Goal: Task Accomplishment & Management: Complete application form

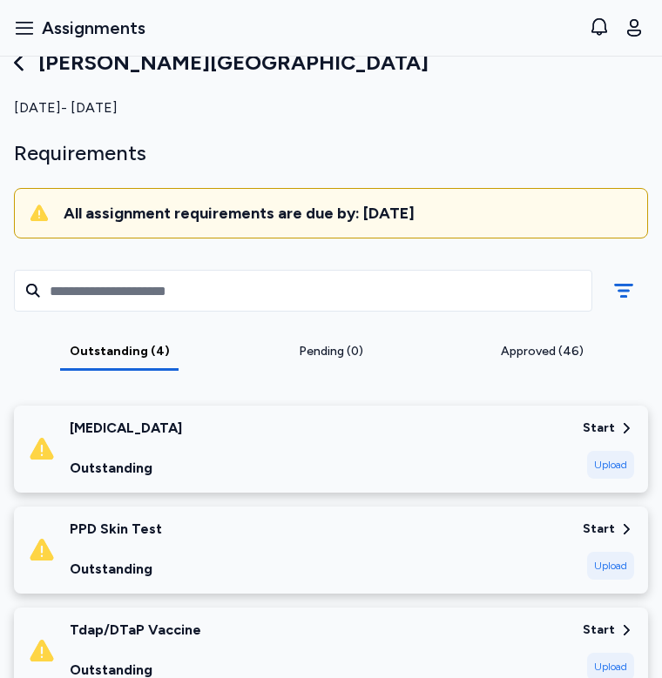
scroll to position [11, 0]
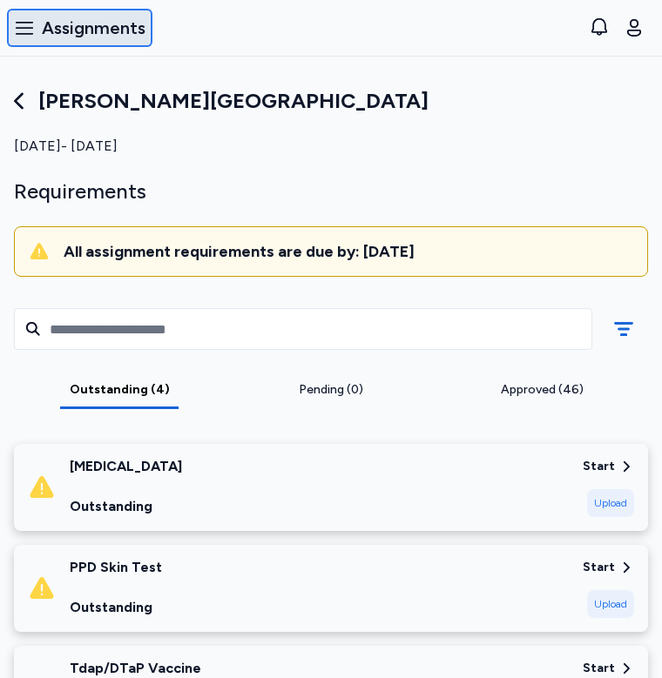
click at [84, 27] on span "Assignments" at bounding box center [94, 28] width 104 height 24
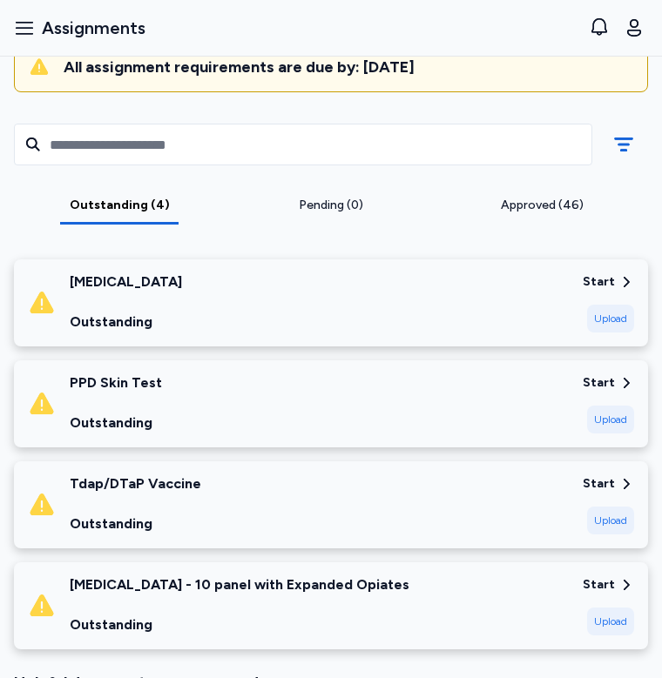
scroll to position [197, 0]
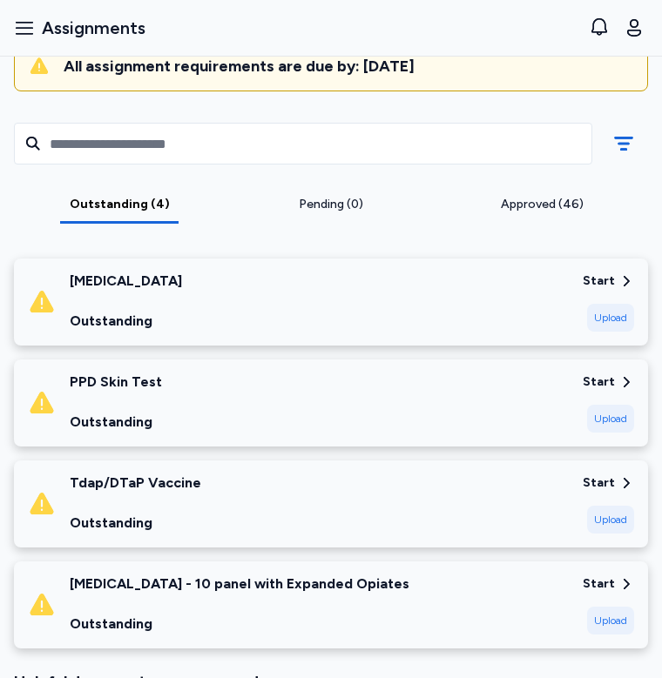
click at [519, 196] on div "Approved (46)" at bounding box center [542, 204] width 198 height 17
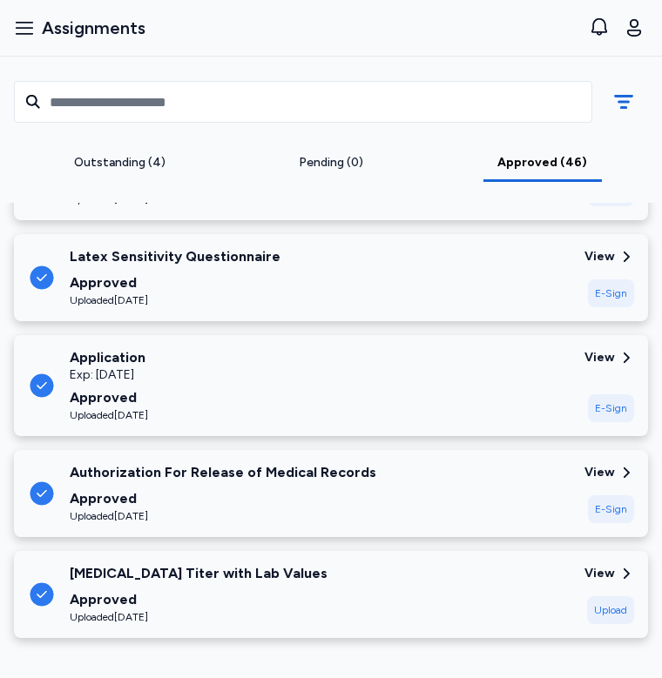
scroll to position [4633, 0]
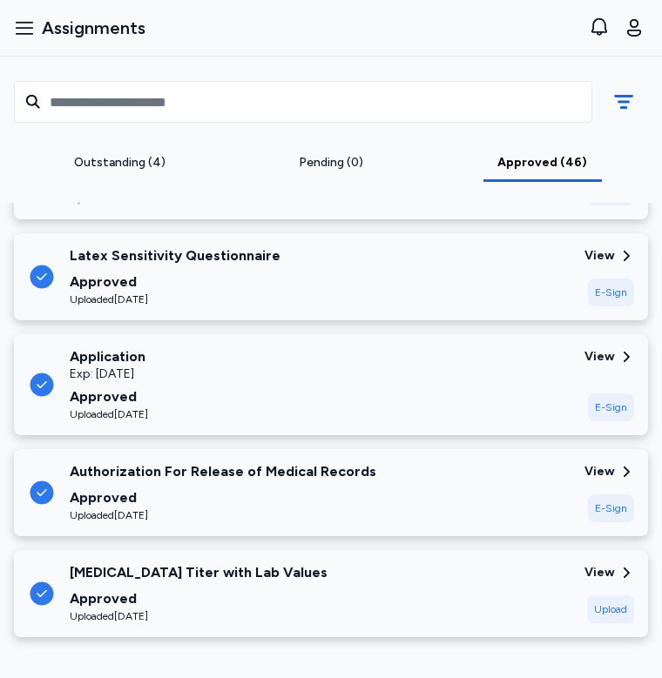
click at [155, 171] on div "Outstanding (4)" at bounding box center [120, 162] width 198 height 17
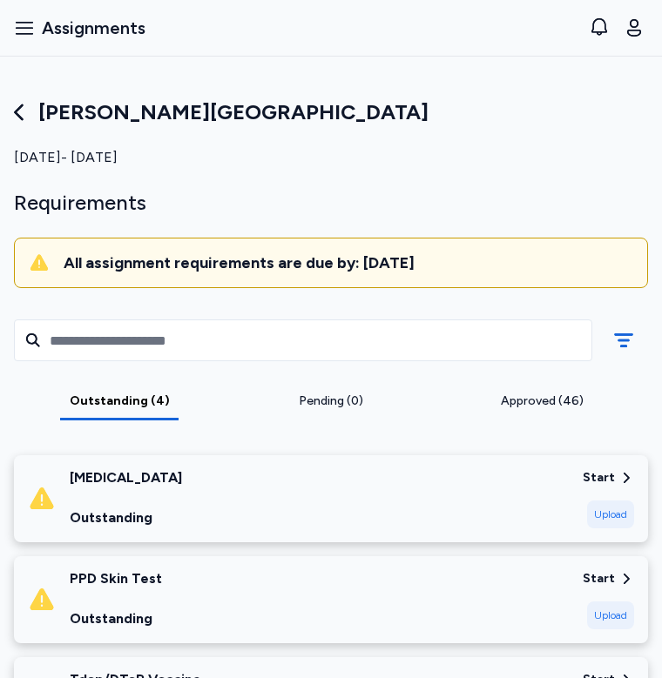
scroll to position [0, 0]
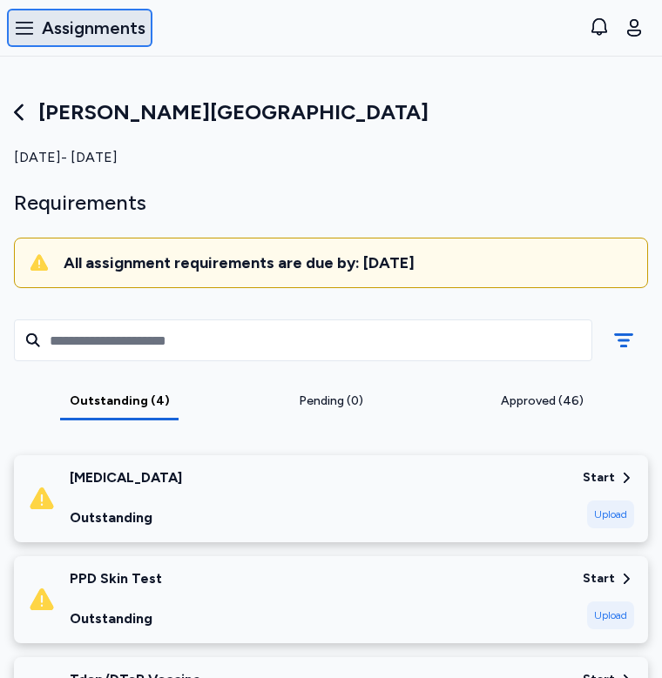
click at [23, 18] on icon "button" at bounding box center [24, 27] width 21 height 21
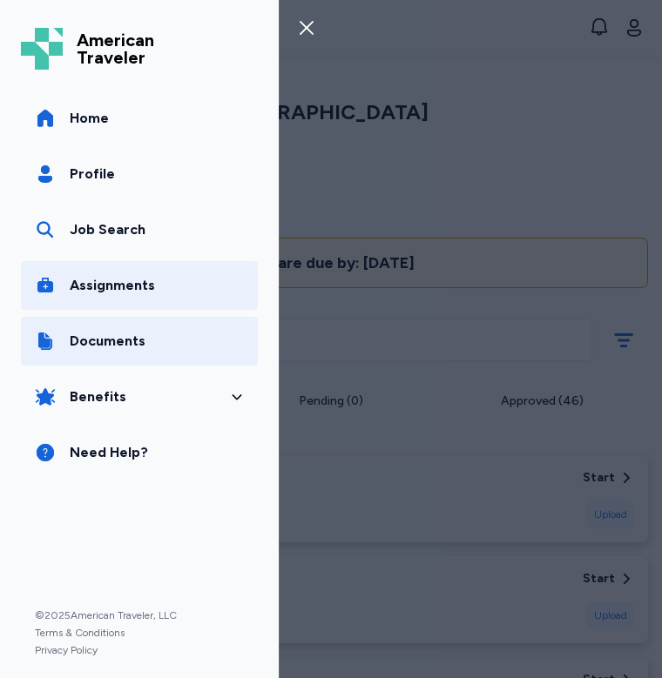
click at [138, 325] on link "Documents" at bounding box center [139, 341] width 237 height 49
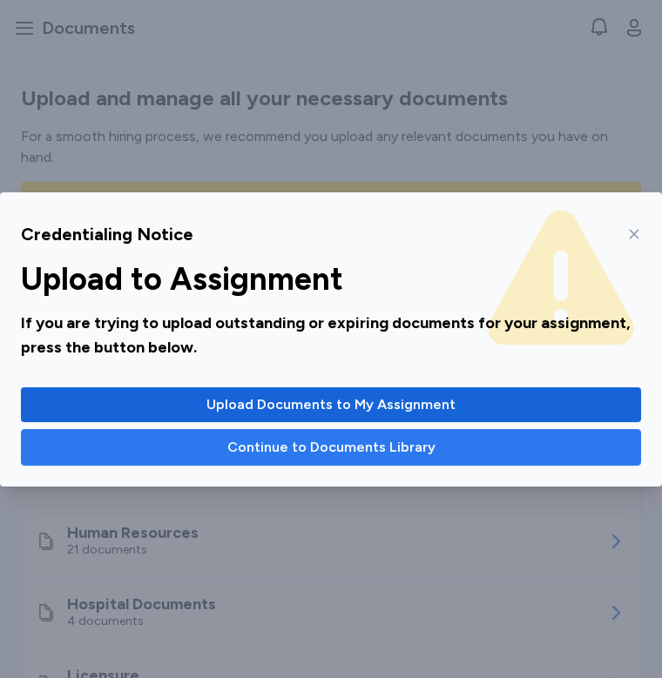
click at [280, 437] on span "Continue to Documents Library" at bounding box center [331, 447] width 208 height 21
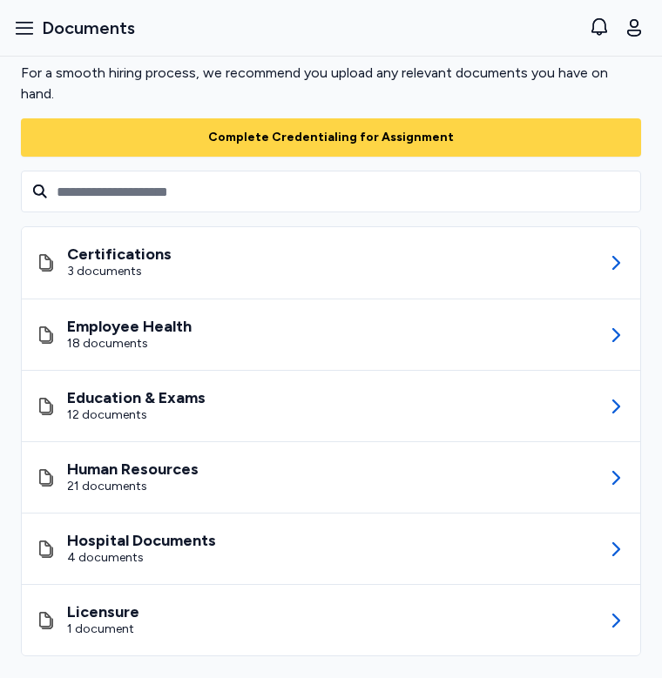
scroll to position [69, 0]
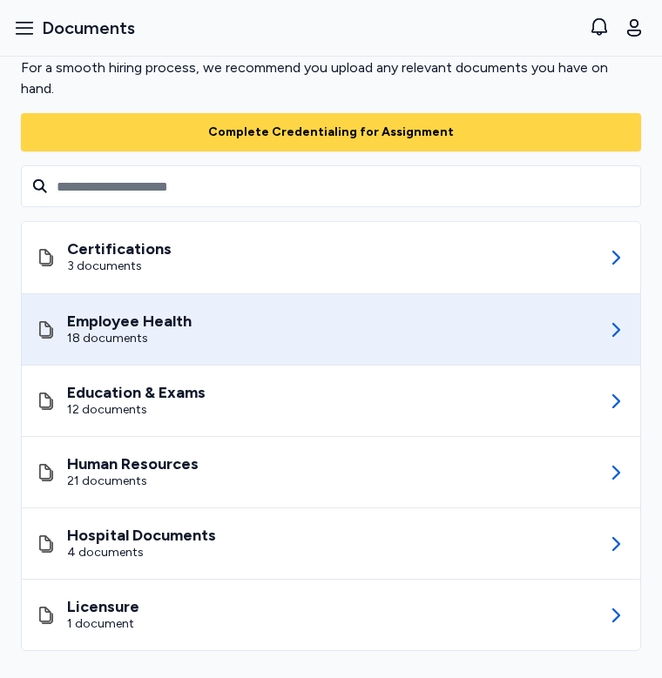
click at [254, 308] on div "Employee Health 18 documents" at bounding box center [331, 329] width 591 height 71
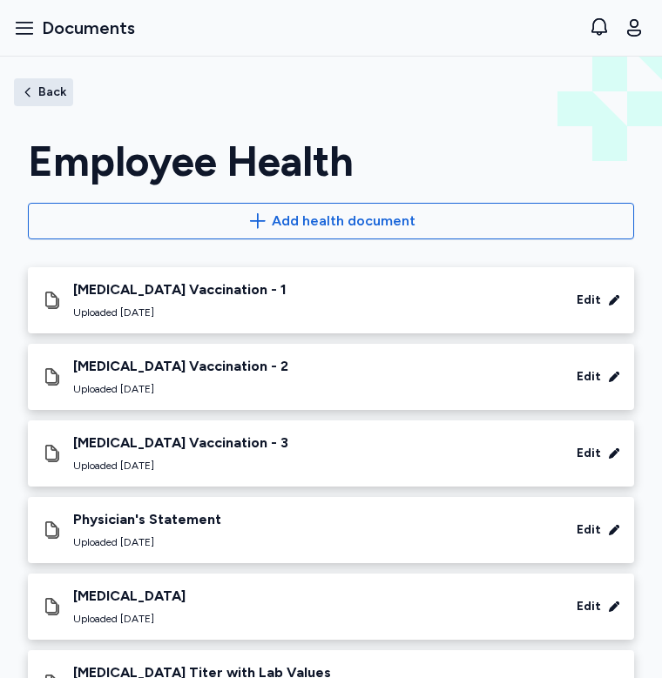
click at [38, 91] on span "Back" at bounding box center [52, 92] width 28 height 12
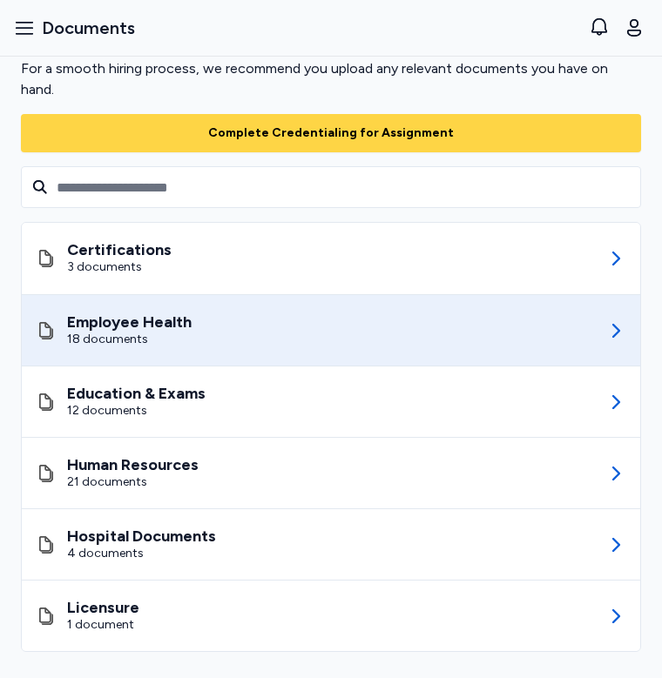
scroll to position [69, 0]
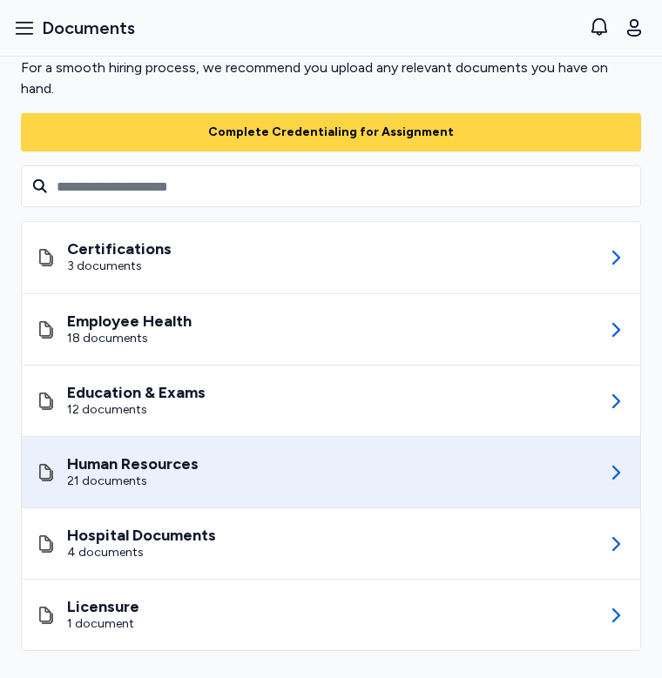
click at [227, 451] on div "Human Resources 21 documents" at bounding box center [331, 472] width 591 height 71
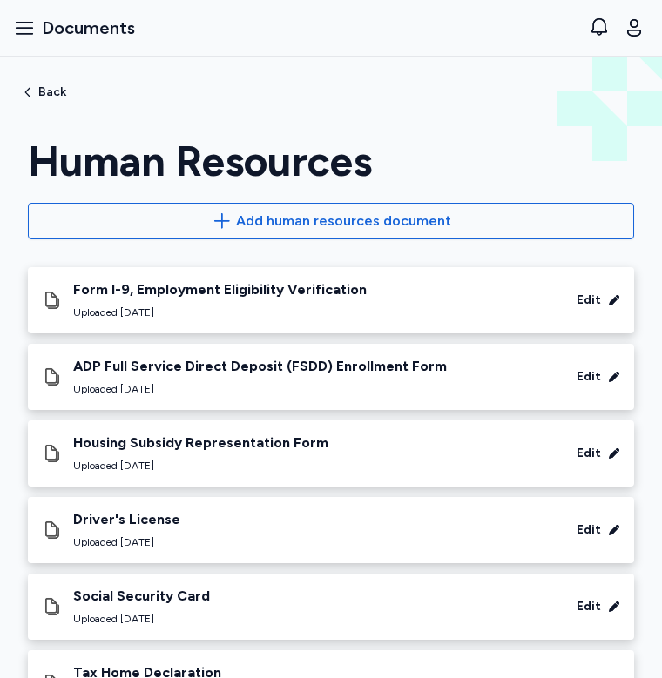
click at [63, 105] on div "Human Resources Back" at bounding box center [331, 85] width 662 height 56
drag, startPoint x: 66, startPoint y: 79, endPoint x: 48, endPoint y: 93, distance: 23.0
click at [48, 93] on div "Human Resources Back" at bounding box center [331, 85] width 662 height 56
click at [48, 93] on span "Back" at bounding box center [52, 92] width 28 height 12
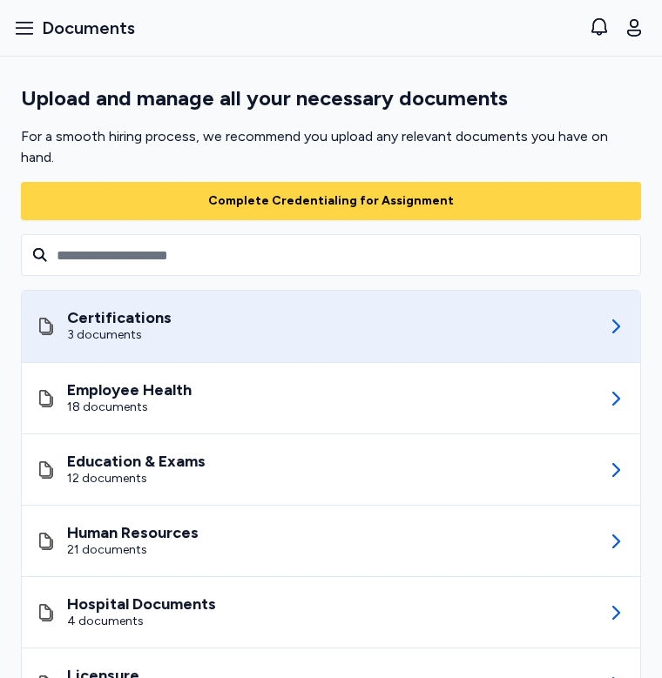
click at [226, 342] on div "Certifications 3 documents" at bounding box center [331, 326] width 591 height 71
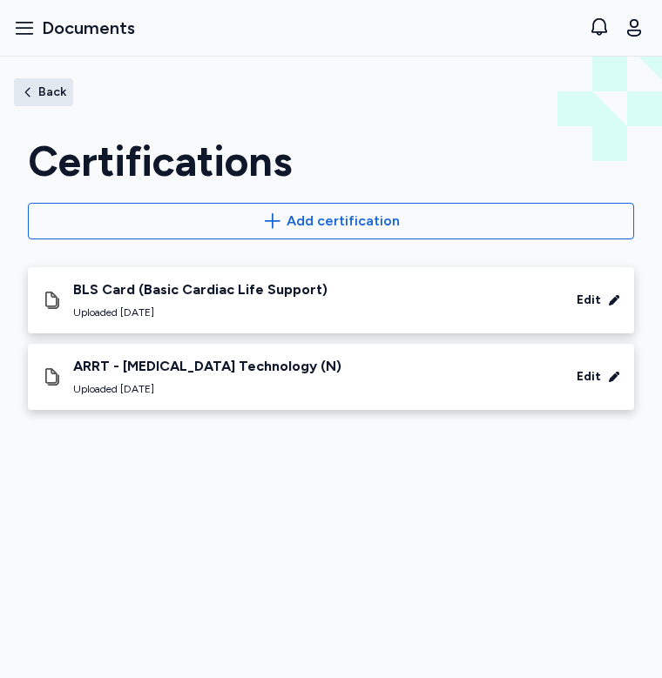
click at [56, 88] on span "Back" at bounding box center [52, 92] width 28 height 12
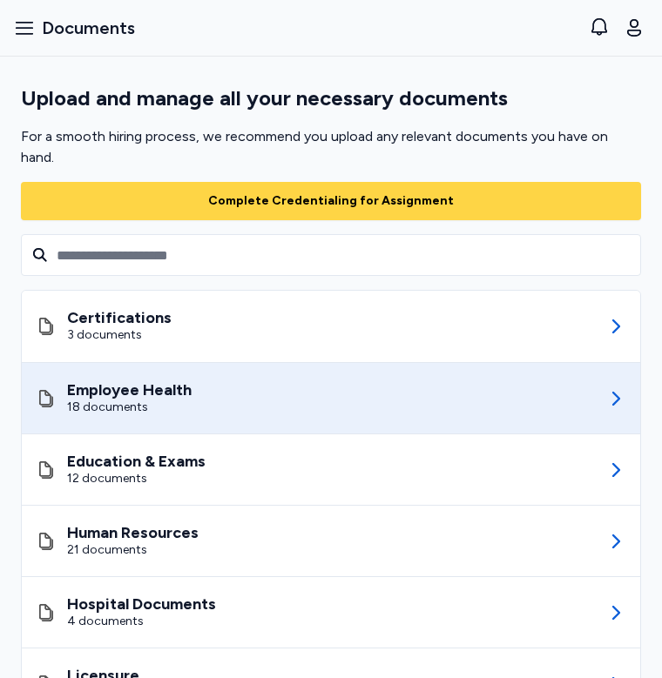
click at [261, 382] on div "Employee Health 18 documents" at bounding box center [331, 398] width 591 height 71
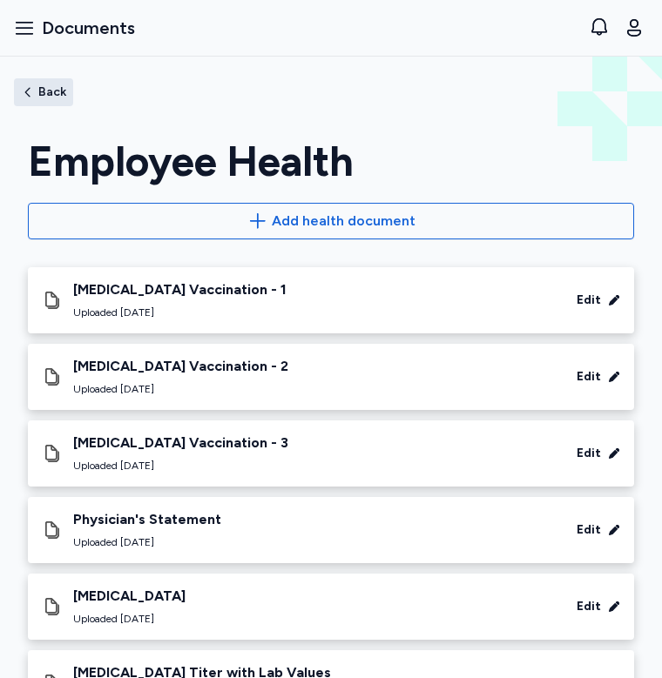
click at [41, 97] on span "Back" at bounding box center [52, 92] width 28 height 12
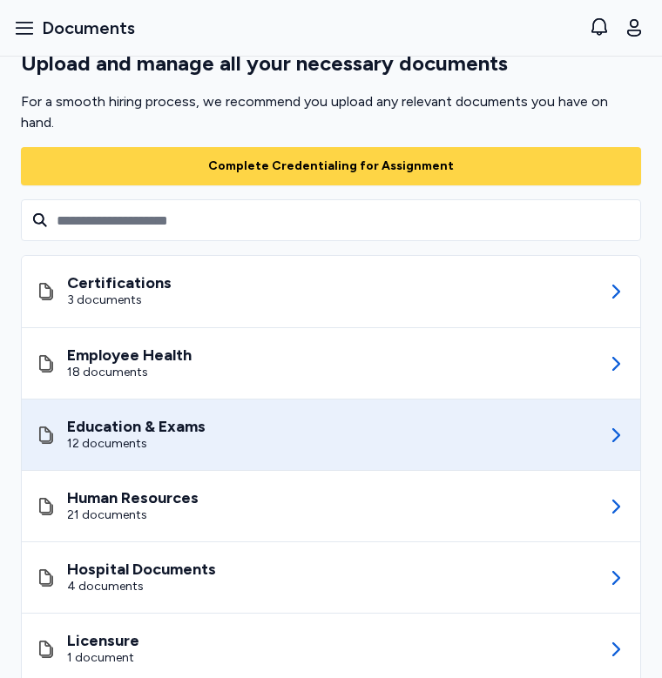
scroll to position [69, 0]
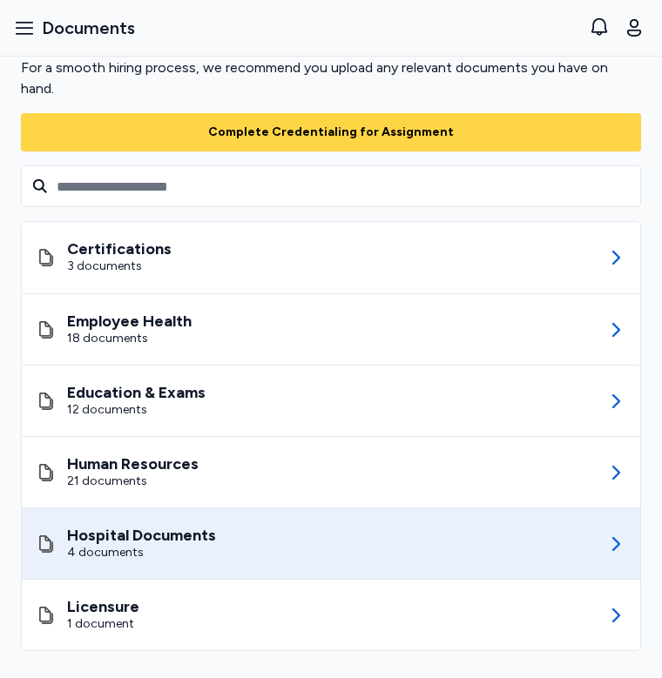
click at [264, 543] on div "Hospital Documents 4 documents" at bounding box center [331, 544] width 591 height 71
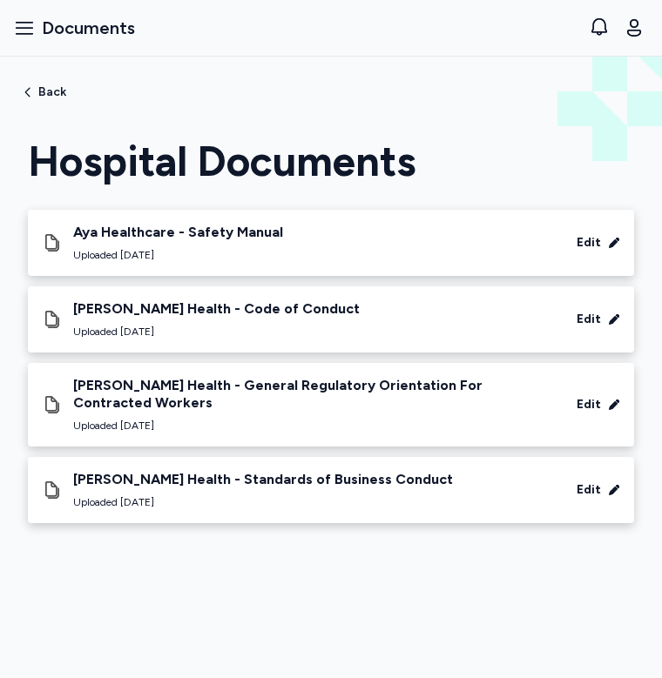
click at [17, 90] on div "Hospital Documents Back" at bounding box center [331, 85] width 662 height 56
click at [53, 91] on span "Back" at bounding box center [52, 92] width 28 height 12
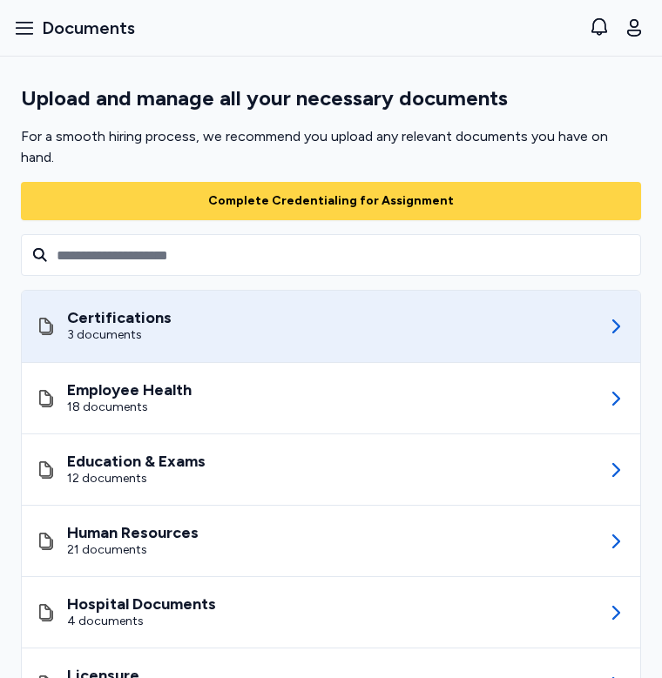
scroll to position [69, 0]
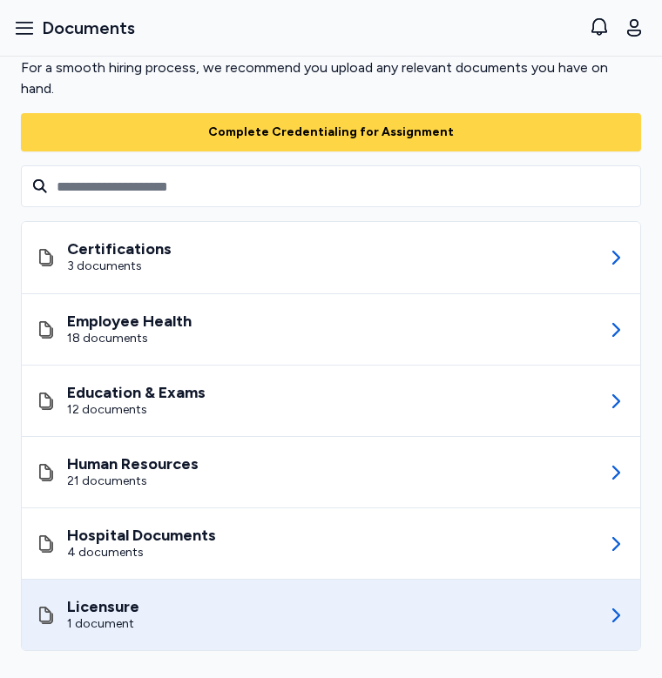
click at [96, 622] on div "1 document" at bounding box center [103, 624] width 72 height 17
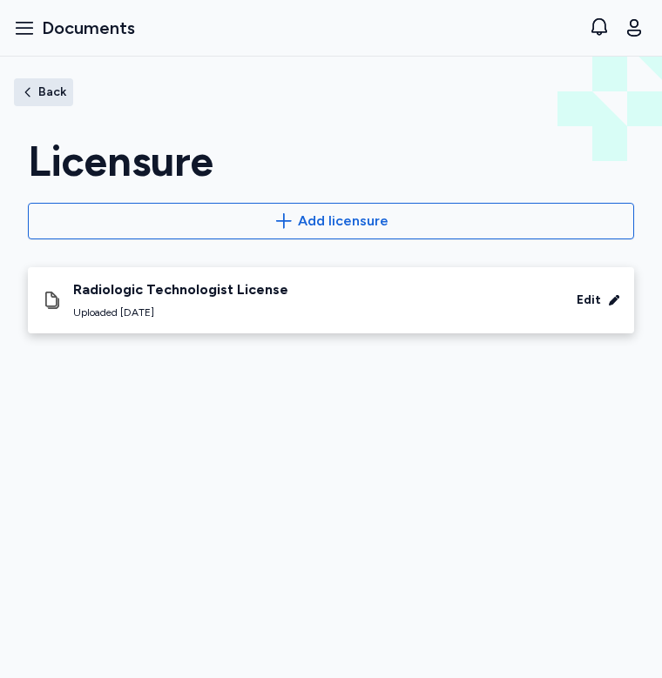
click at [44, 96] on span "Back" at bounding box center [52, 92] width 28 height 12
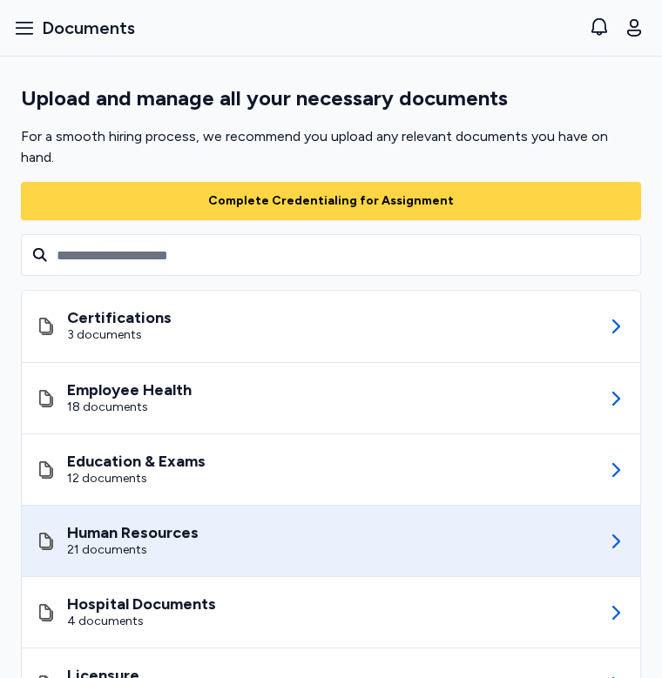
click at [226, 521] on div "Human Resources 21 documents" at bounding box center [331, 541] width 591 height 71
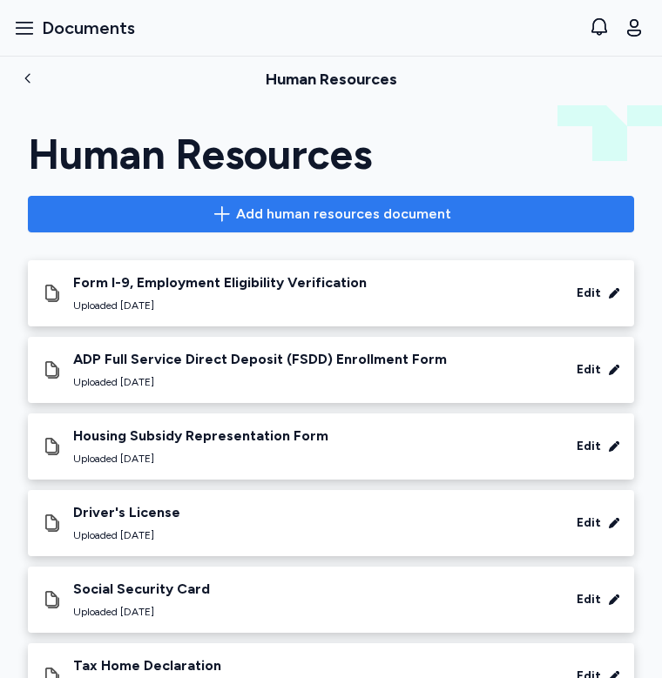
scroll to position [1131, 0]
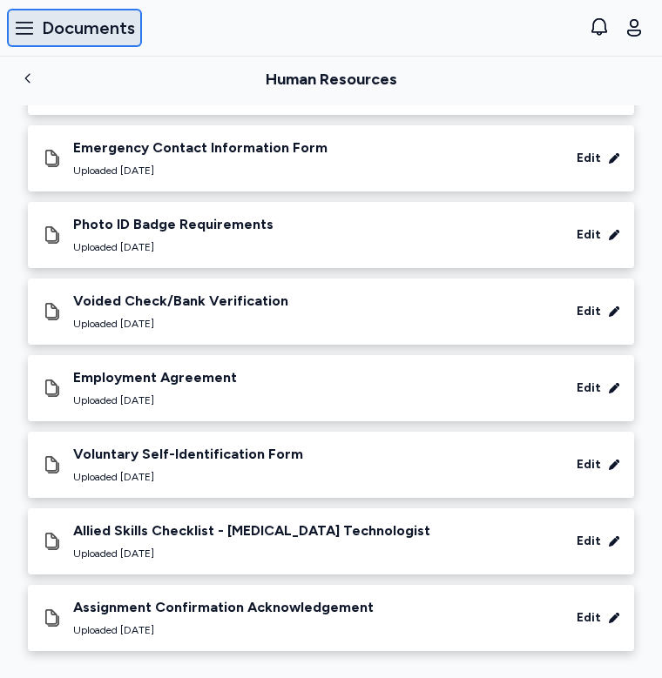
click at [36, 30] on button "Open sidebar Documents" at bounding box center [74, 28] width 135 height 38
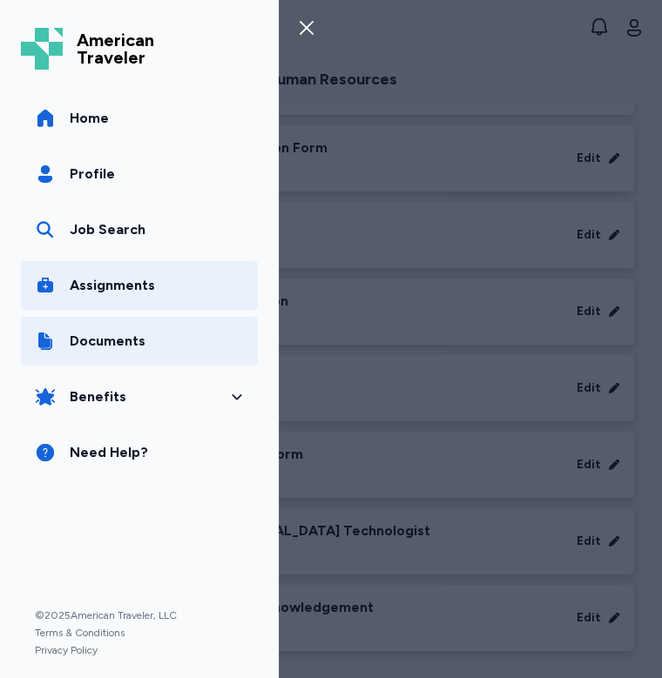
click at [126, 285] on span "Assignments" at bounding box center [112, 285] width 85 height 21
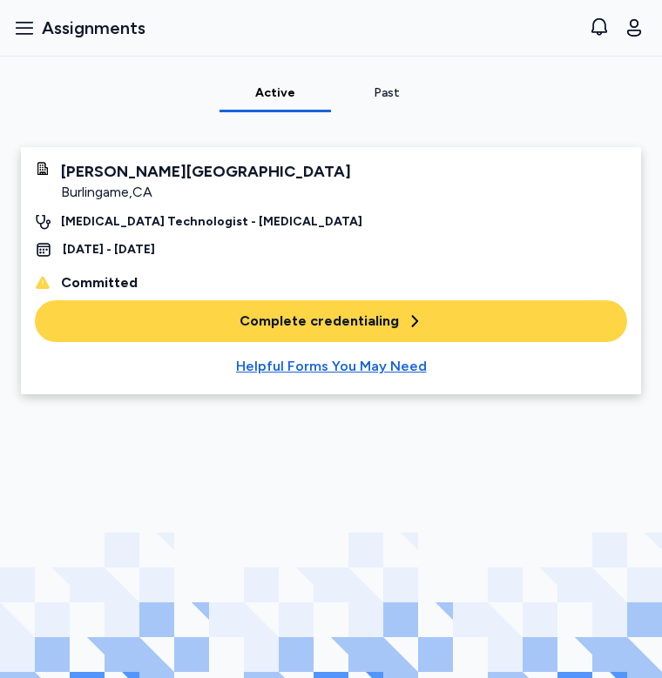
click at [263, 321] on div "Complete credentialing" at bounding box center [332, 321] width 184 height 21
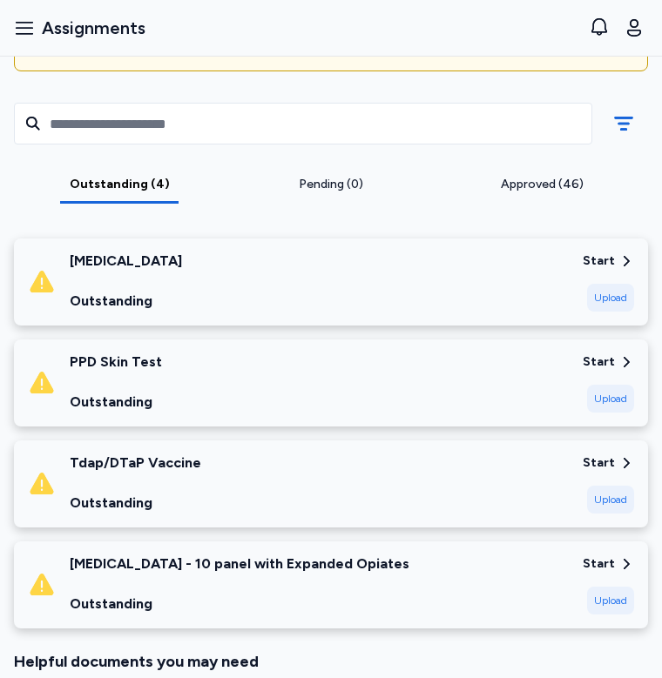
scroll to position [218, 0]
